Goal: Use online tool/utility: Utilize a website feature to perform a specific function

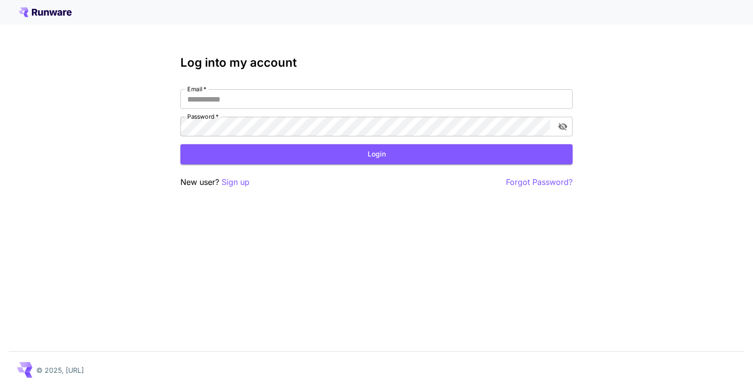
type input "**********"
click at [386, 154] on button "Login" at bounding box center [376, 154] width 392 height 20
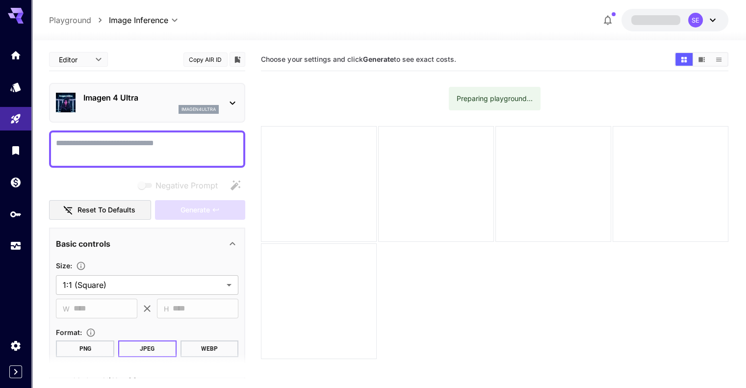
click at [131, 148] on textarea "Negative Prompt" at bounding box center [147, 149] width 182 height 24
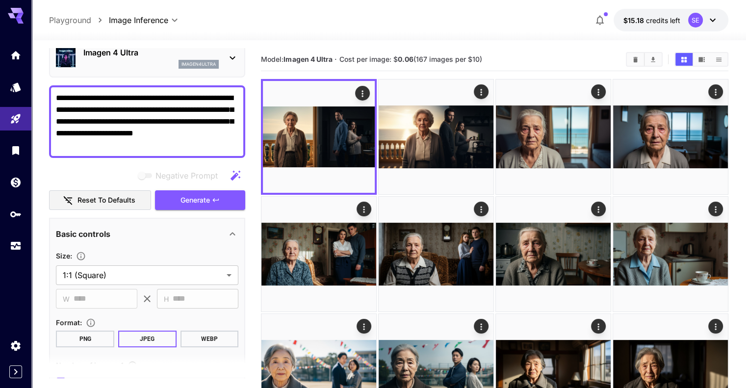
scroll to position [98, 0]
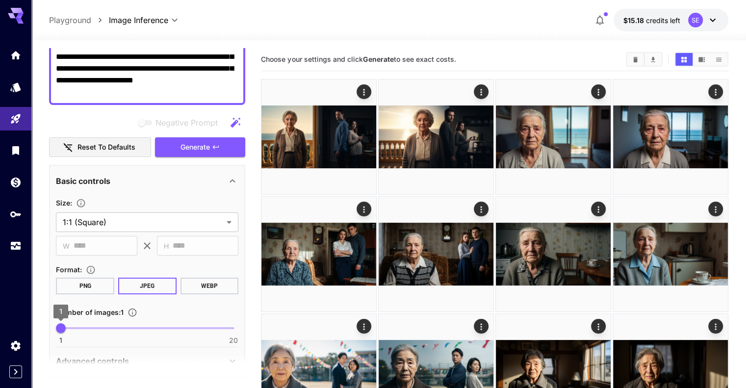
type textarea "**********"
type input "*"
click at [67, 327] on span "2" at bounding box center [70, 328] width 10 height 10
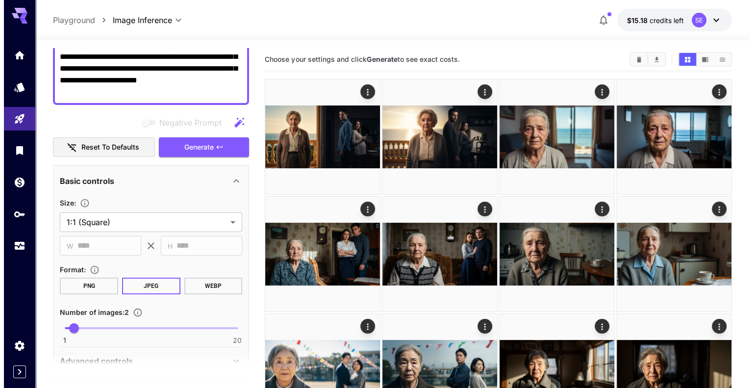
scroll to position [0, 0]
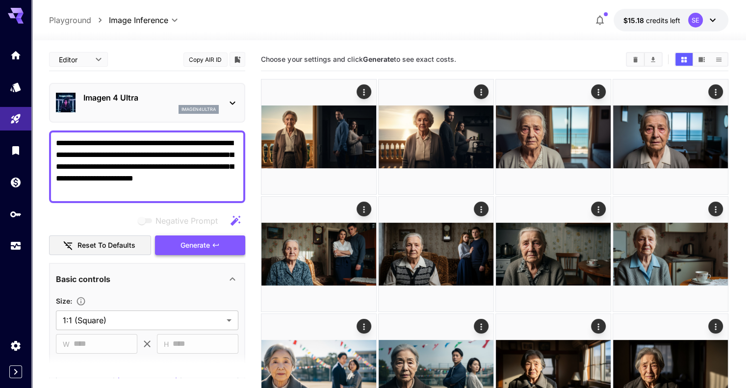
click at [228, 243] on button "Generate" at bounding box center [200, 245] width 90 height 20
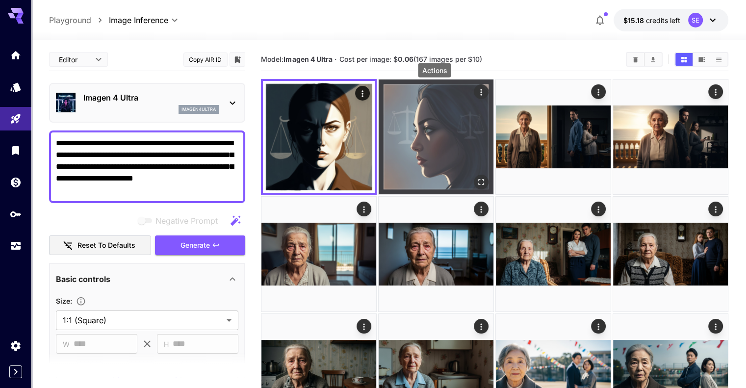
click at [476, 92] on icon "Actions" at bounding box center [481, 92] width 10 height 10
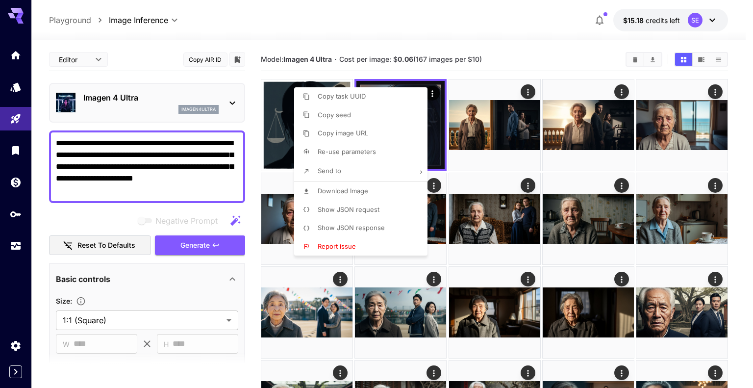
click at [159, 186] on div at bounding box center [376, 194] width 753 height 388
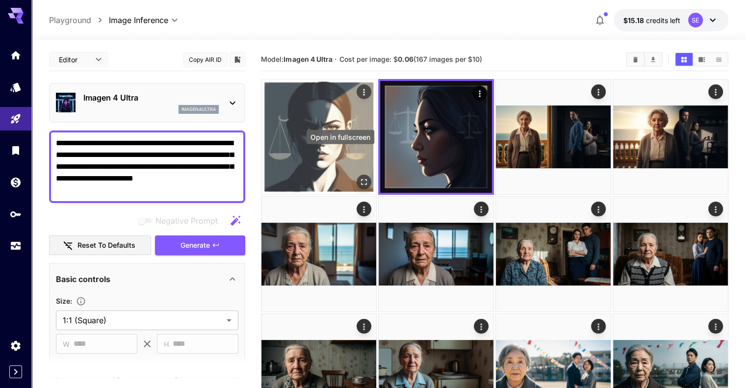
click at [357, 175] on button "Open in fullscreen" at bounding box center [364, 182] width 15 height 15
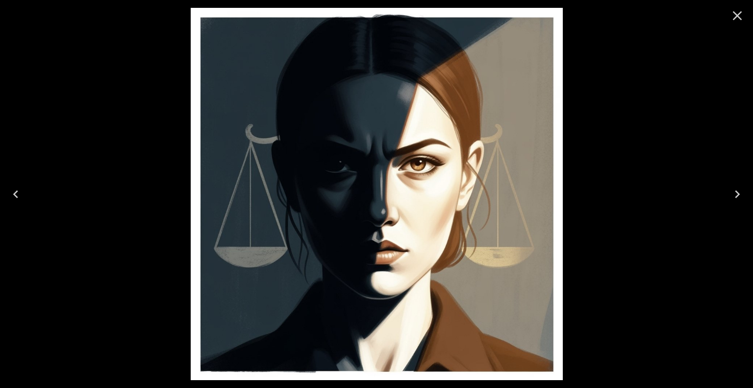
click at [735, 11] on icon "Close" at bounding box center [738, 16] width 16 height 16
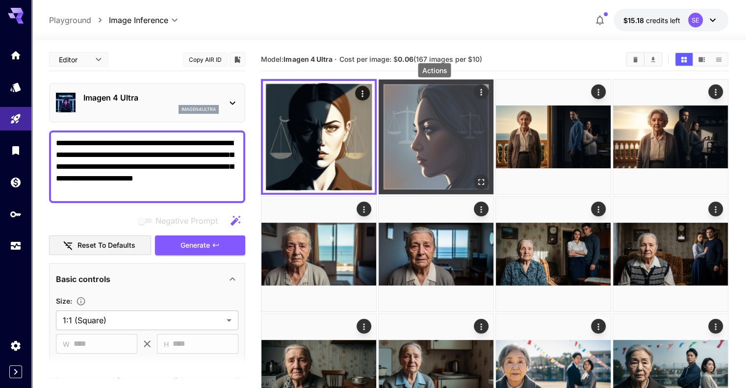
click at [476, 96] on icon "Actions" at bounding box center [481, 92] width 10 height 10
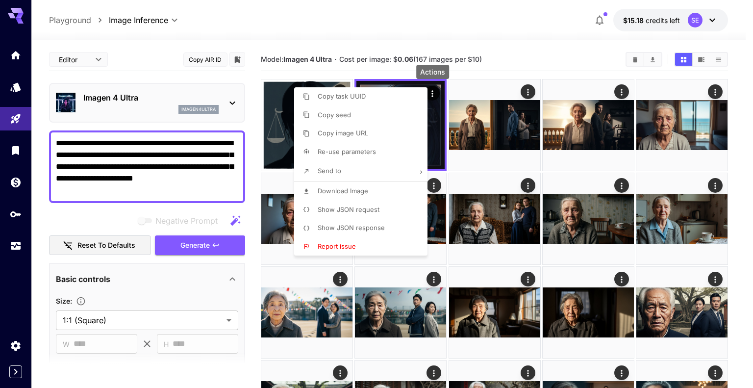
click at [400, 190] on li "Download Image" at bounding box center [363, 191] width 139 height 19
